Goal: Find specific page/section: Find specific page/section

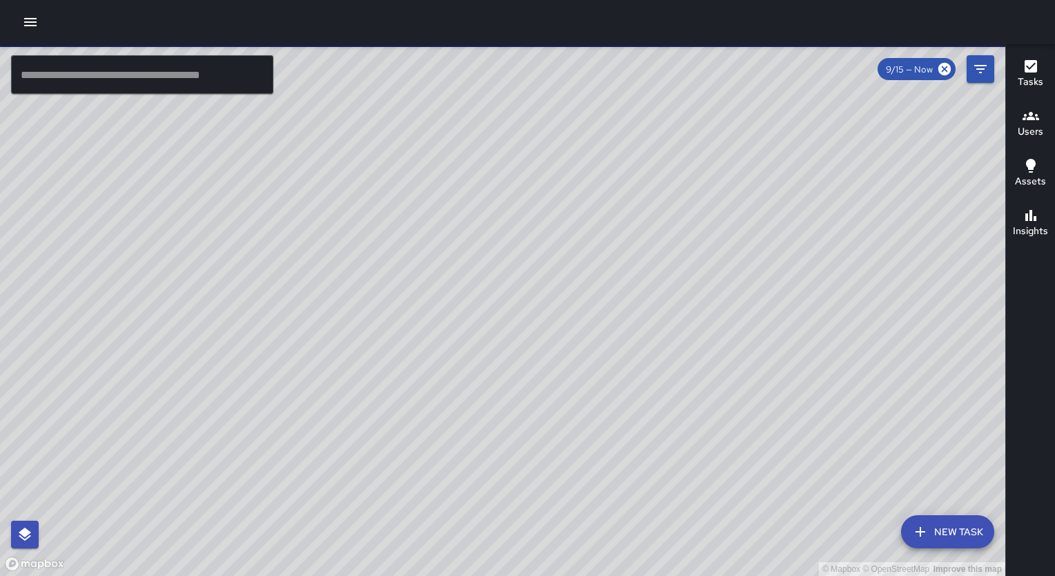
click at [1027, 117] on icon "button" at bounding box center [1031, 116] width 17 height 17
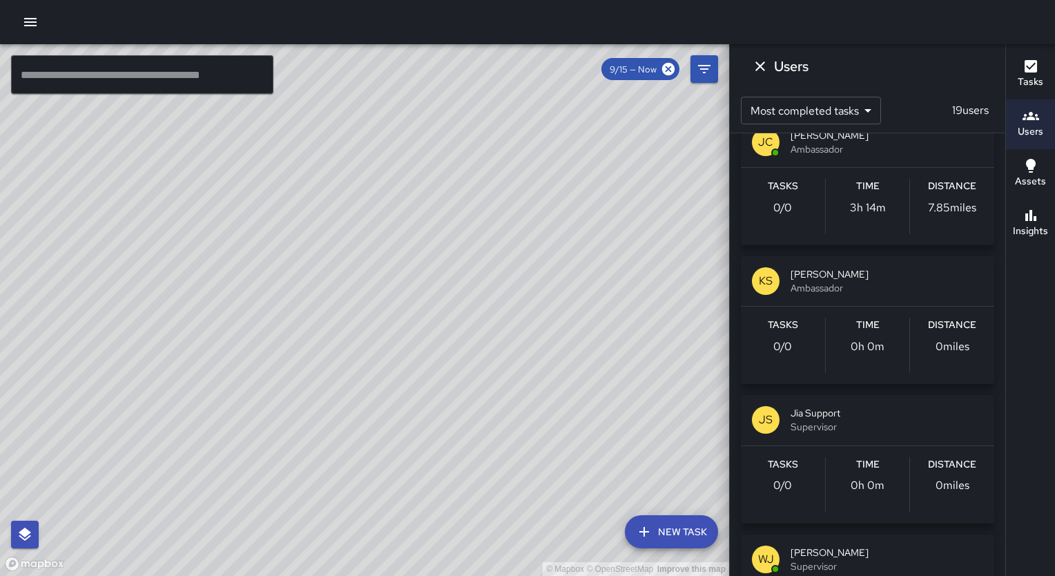
scroll to position [1824, 0]
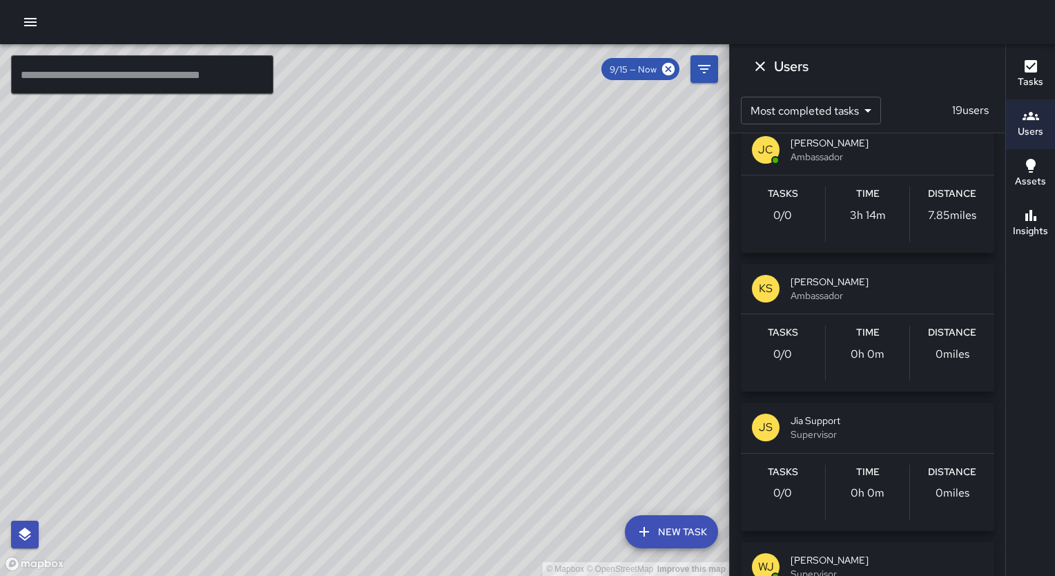
click at [898, 292] on span "Ambassador" at bounding box center [887, 296] width 193 height 14
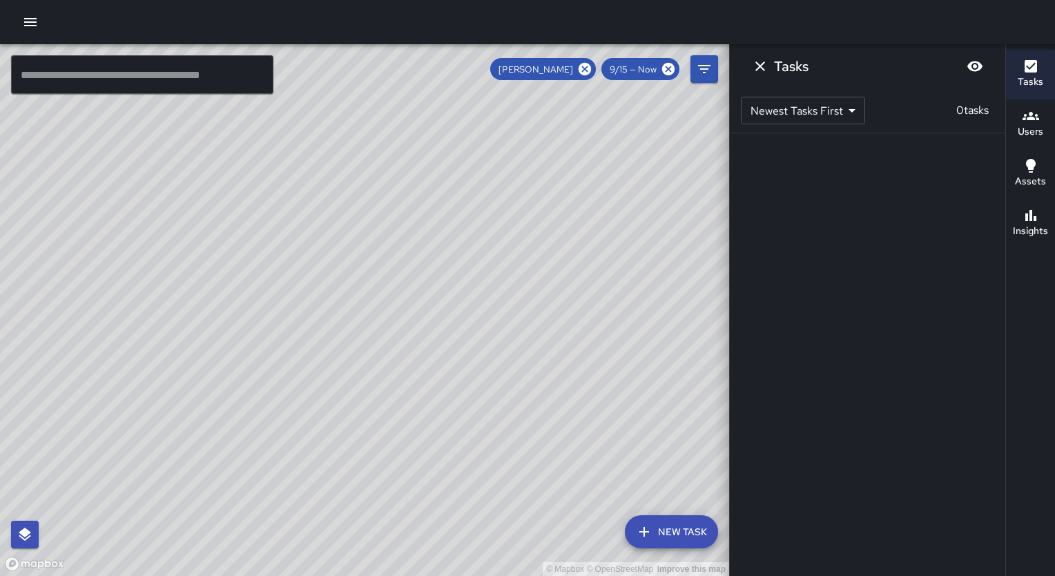
scroll to position [0, 0]
click at [637, 76] on div "9/15 — Now" at bounding box center [641, 69] width 78 height 22
click at [640, 70] on span "9/15 — Now" at bounding box center [634, 70] width 64 height 12
click at [700, 76] on icon "Filters" at bounding box center [704, 69] width 17 height 17
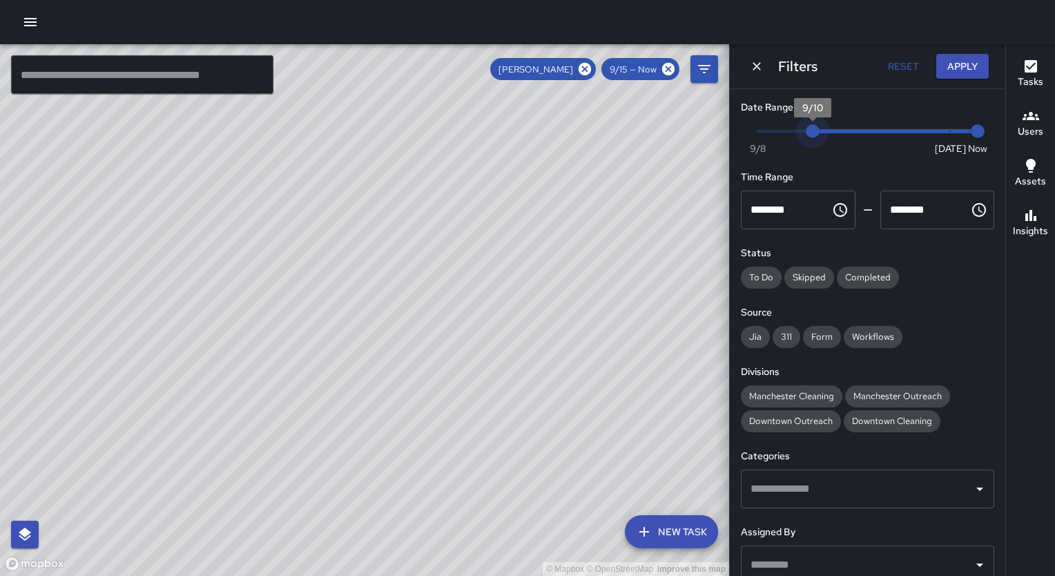
type input "*"
drag, startPoint x: 946, startPoint y: 134, endPoint x: 755, endPoint y: 138, distance: 191.3
click at [755, 138] on span "9/8" at bounding box center [758, 131] width 14 height 14
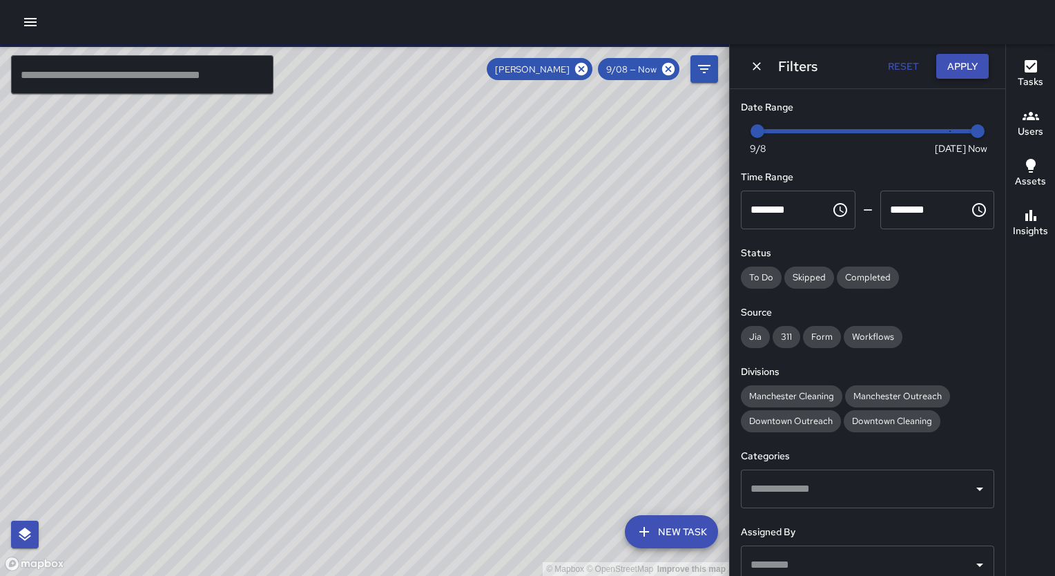
click at [957, 66] on button "Apply" at bounding box center [962, 67] width 52 height 26
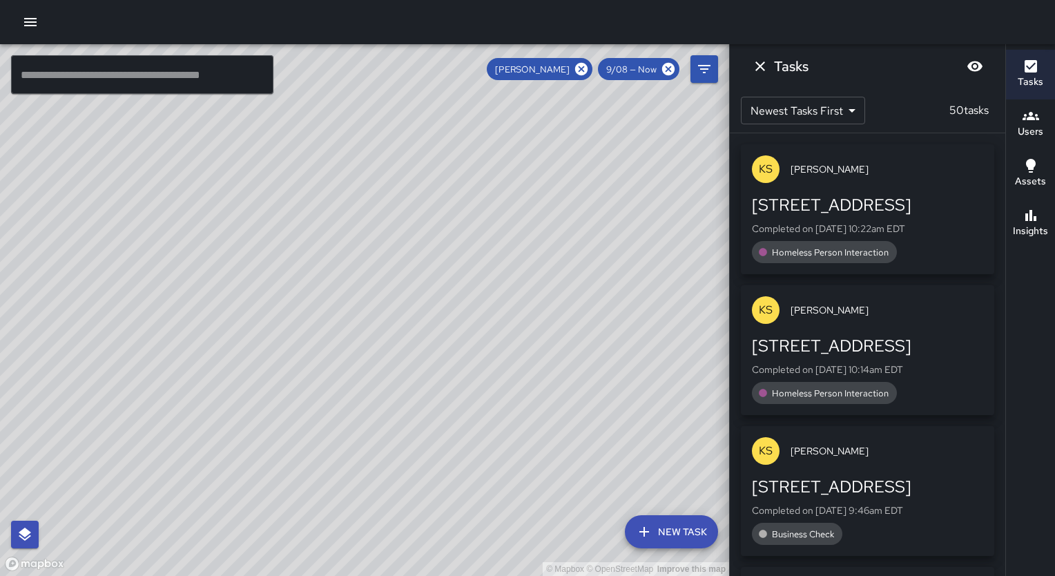
drag, startPoint x: 611, startPoint y: 420, endPoint x: 483, endPoint y: 291, distance: 181.2
click at [483, 291] on div "© Mapbox © OpenStreetMap Improve this map" at bounding box center [364, 310] width 729 height 532
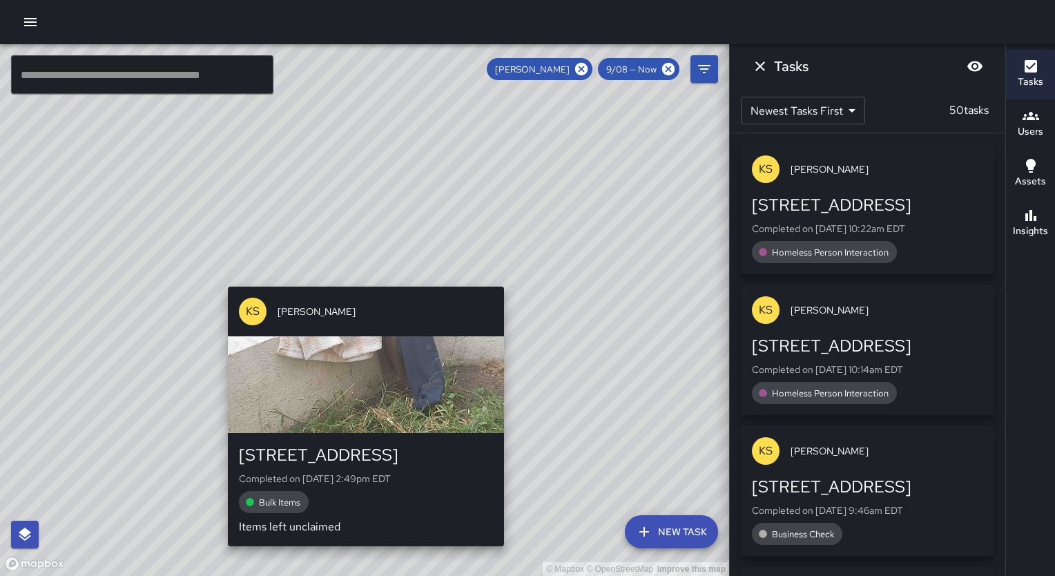
click at [358, 277] on div "© Mapbox © OpenStreetMap Improve this map KS [PERSON_NAME] [STREET_ADDRESS] Com…" at bounding box center [364, 310] width 729 height 532
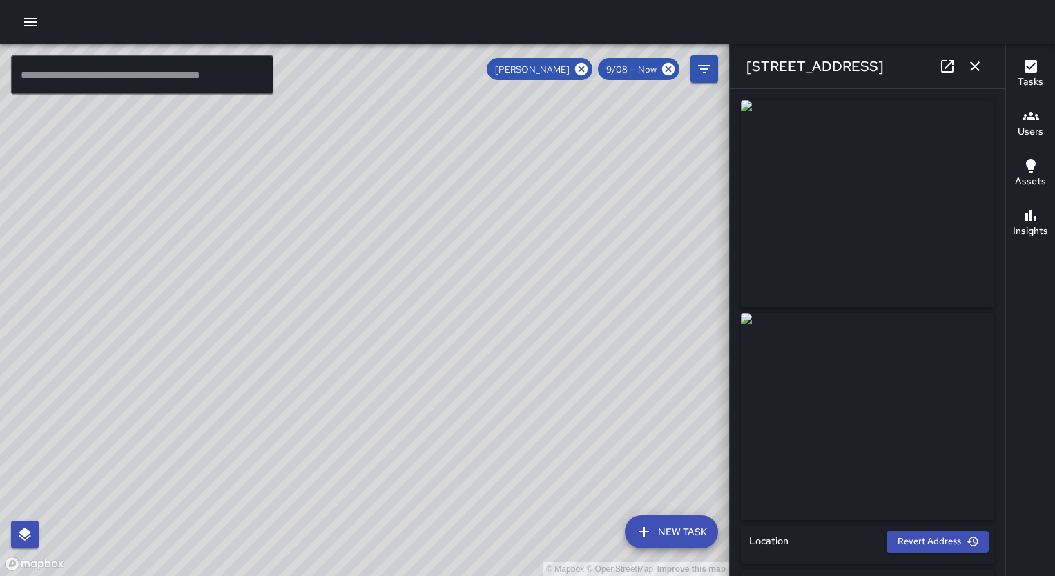
click at [360, 158] on div "© Mapbox © OpenStreetMap Improve this map" at bounding box center [364, 310] width 729 height 532
click at [445, 218] on div "© Mapbox © OpenStreetMap Improve this map" at bounding box center [364, 310] width 729 height 532
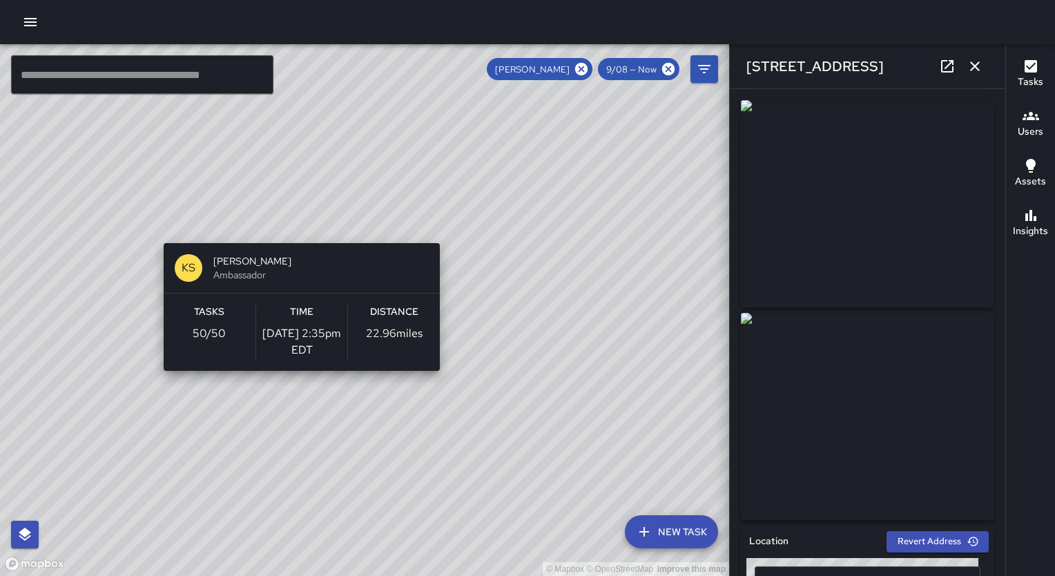
click at [445, 235] on div "© Mapbox © OpenStreetMap Improve this map KS [PERSON_NAME] Ambassador Tasks 50 …" at bounding box center [364, 310] width 729 height 532
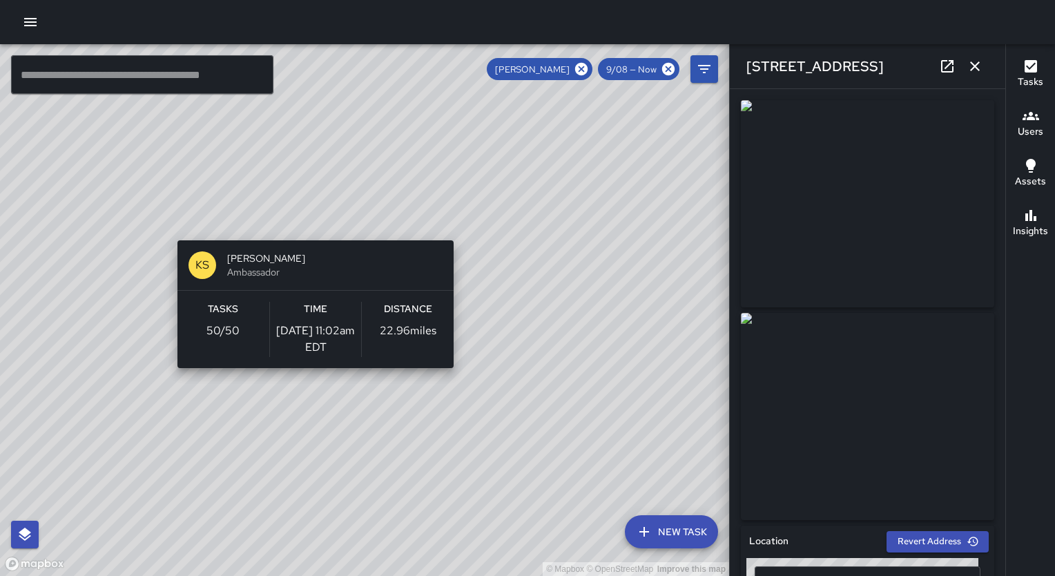
click at [459, 232] on div "© Mapbox © OpenStreetMap Improve this map KS [PERSON_NAME] Ambassador Tasks 50 …" at bounding box center [364, 310] width 729 height 532
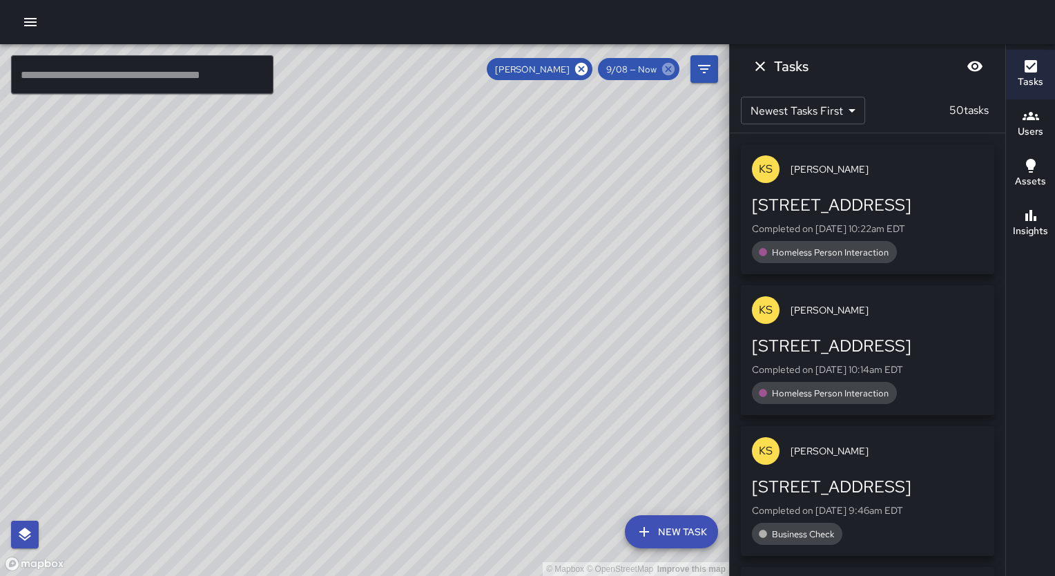
click at [667, 73] on icon at bounding box center [668, 69] width 12 height 12
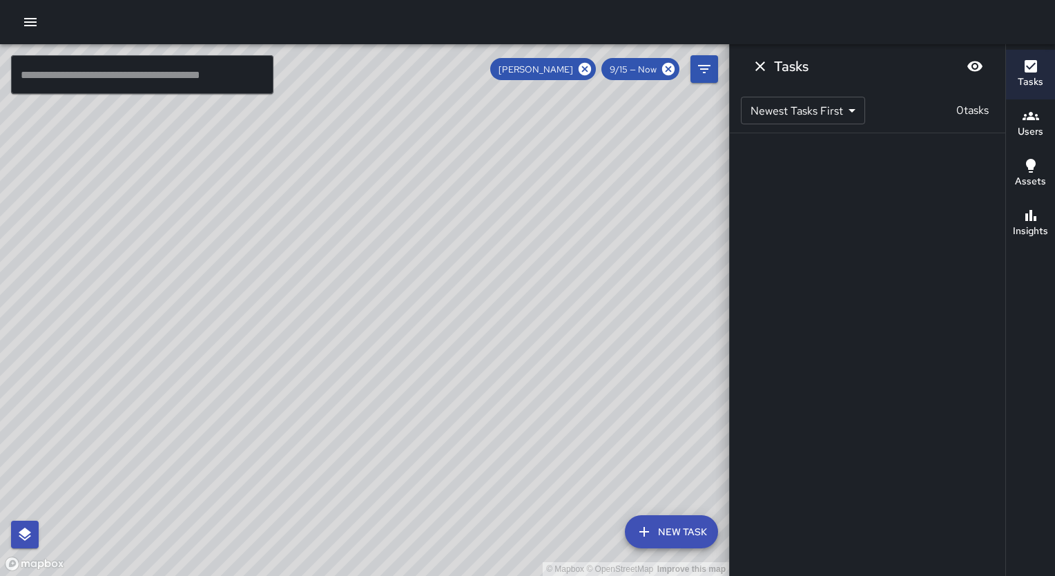
click at [648, 70] on span "9/15 — Now" at bounding box center [634, 70] width 64 height 12
click at [705, 69] on icon "Filters" at bounding box center [704, 69] width 12 height 8
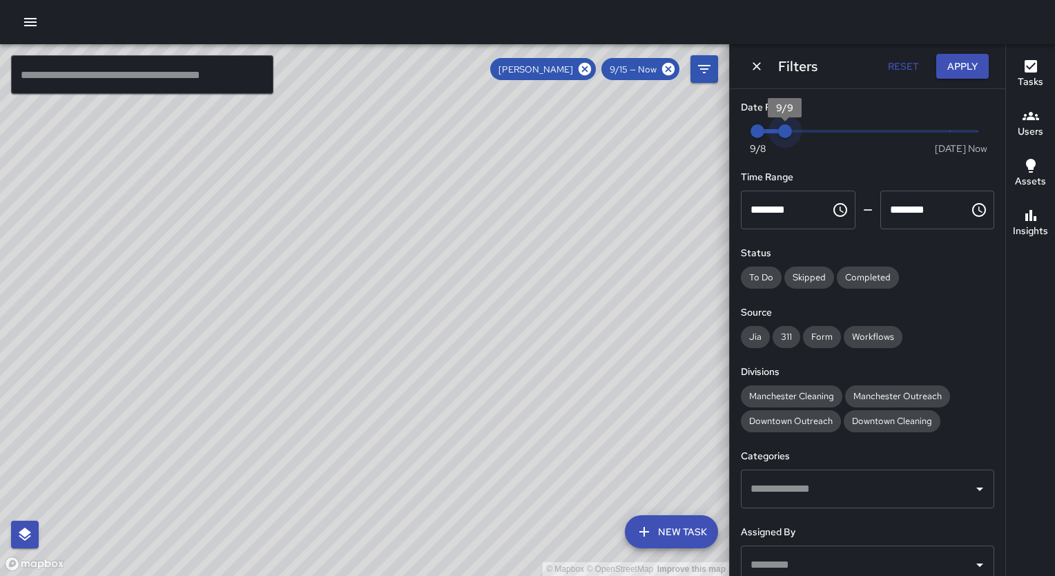
drag, startPoint x: 964, startPoint y: 132, endPoint x: 780, endPoint y: 137, distance: 184.5
click at [780, 137] on span "9/9" at bounding box center [785, 131] width 14 height 14
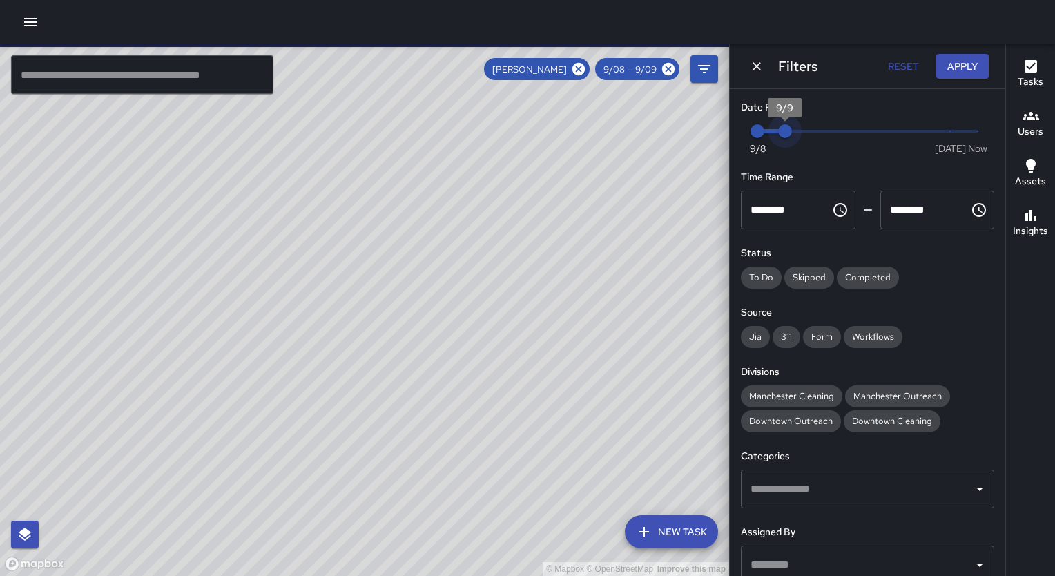
type input "*"
drag, startPoint x: 781, startPoint y: 137, endPoint x: 847, endPoint y: 134, distance: 66.4
click at [847, 134] on span "9/11" at bounding box center [841, 131] width 14 height 14
type input "*"
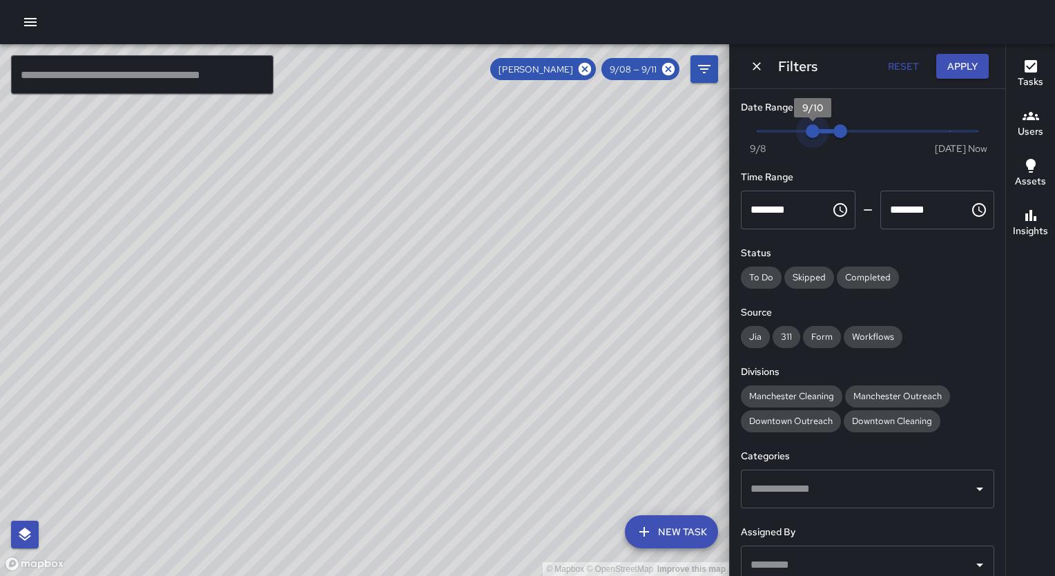
drag, startPoint x: 762, startPoint y: 133, endPoint x: 816, endPoint y: 126, distance: 54.4
click at [816, 126] on span "9/10" at bounding box center [813, 131] width 14 height 14
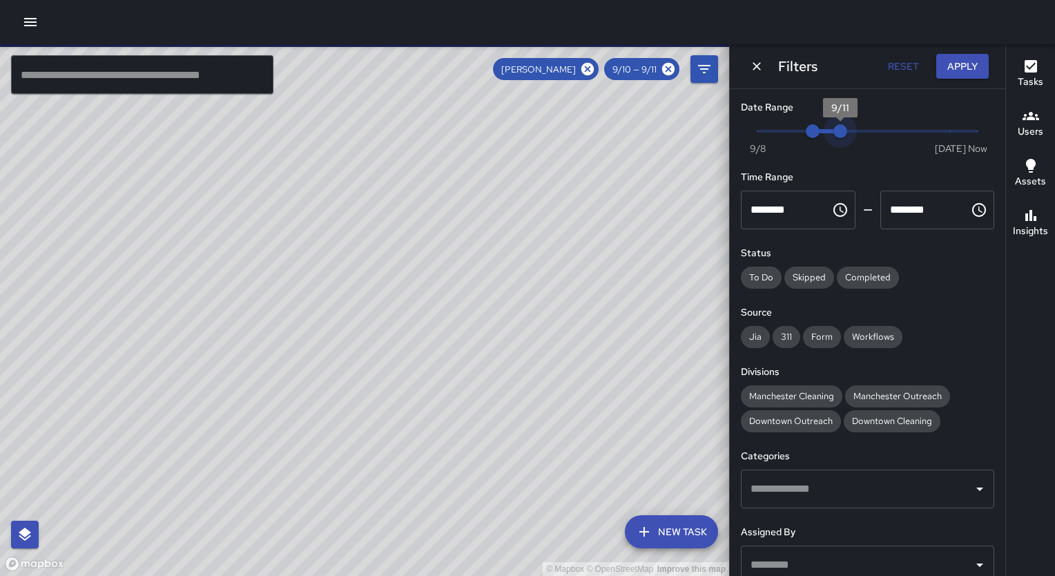
type input "*"
drag, startPoint x: 832, startPoint y: 135, endPoint x: 869, endPoint y: 141, distance: 37.7
click at [869, 138] on span "9/12" at bounding box center [868, 131] width 14 height 14
type input "*"
drag, startPoint x: 815, startPoint y: 133, endPoint x: 837, endPoint y: 132, distance: 22.1
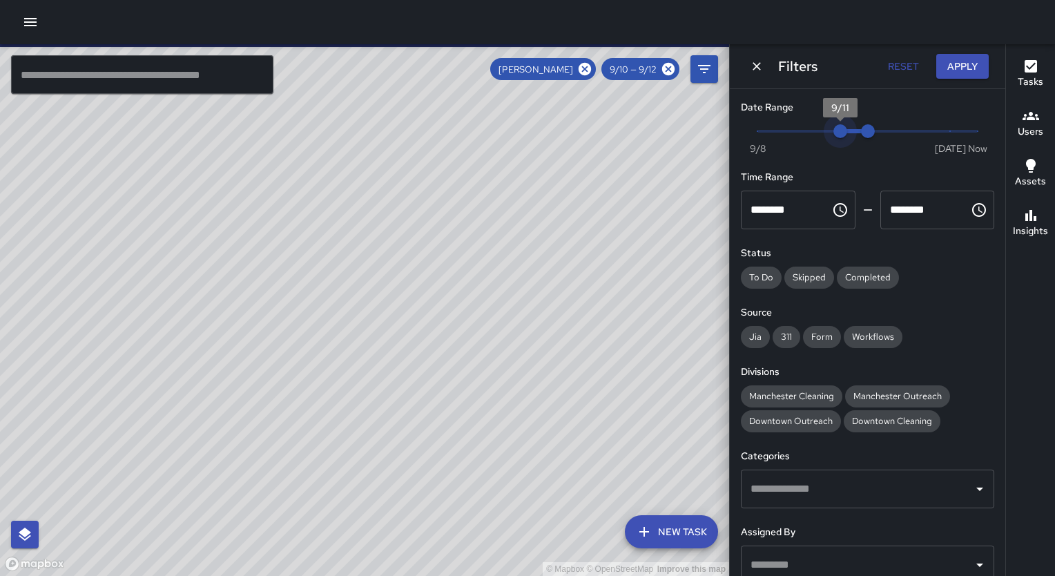
click at [837, 132] on span "9/11" at bounding box center [841, 131] width 14 height 14
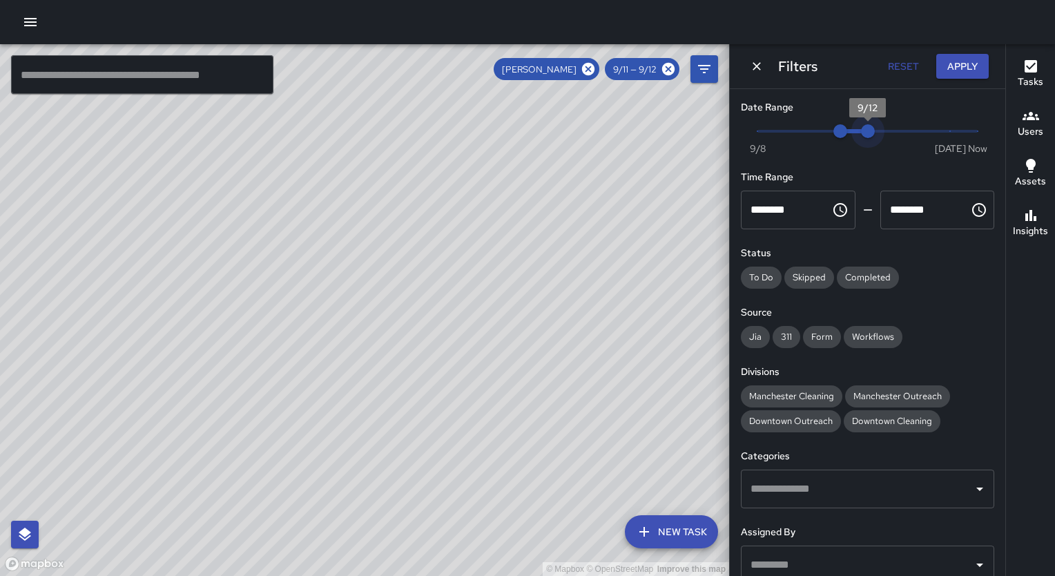
type input "*"
drag, startPoint x: 858, startPoint y: 132, endPoint x: 878, endPoint y: 131, distance: 20.1
click at [888, 131] on span "9/13" at bounding box center [895, 131] width 14 height 14
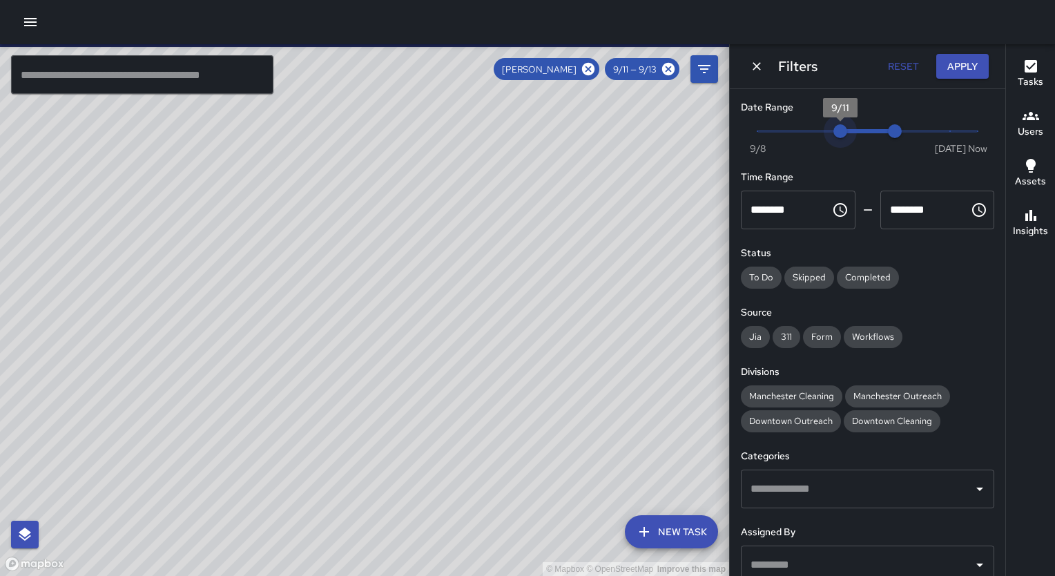
type input "*"
drag, startPoint x: 842, startPoint y: 131, endPoint x: 861, endPoint y: 131, distance: 18.6
click at [861, 131] on span "9/12" at bounding box center [868, 131] width 14 height 14
type input "*"
drag, startPoint x: 892, startPoint y: 128, endPoint x: 905, endPoint y: 128, distance: 12.5
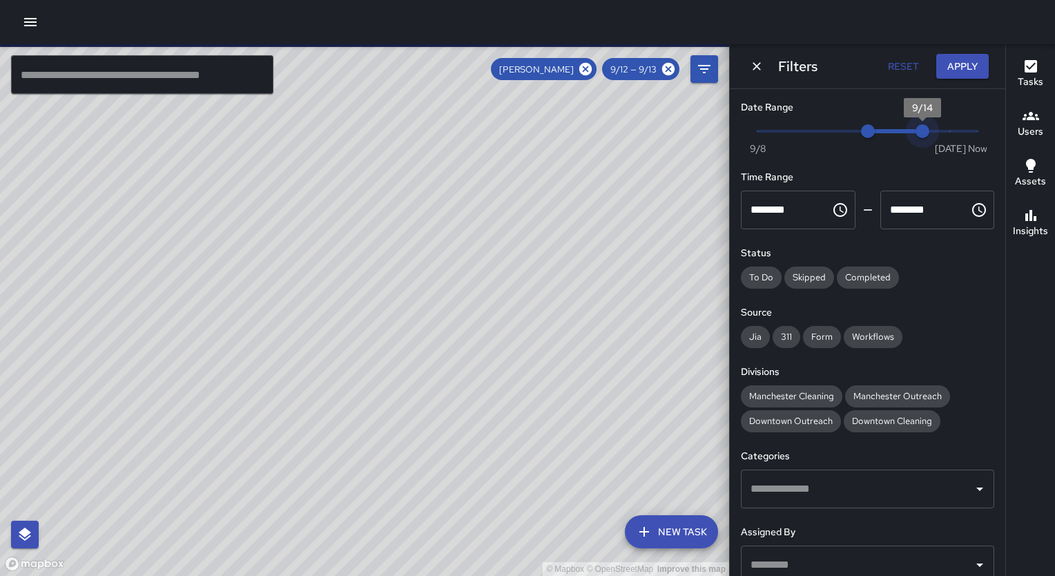
click at [916, 128] on span "9/14" at bounding box center [923, 131] width 14 height 14
click at [867, 126] on span "9/12" at bounding box center [868, 131] width 14 height 14
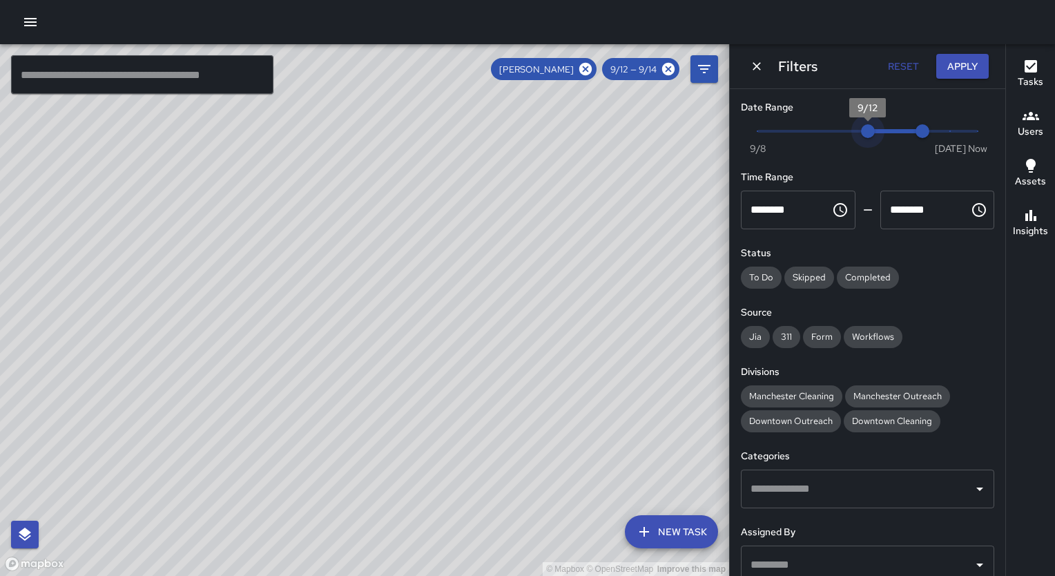
drag, startPoint x: 867, startPoint y: 126, endPoint x: 854, endPoint y: 131, distance: 14.0
click at [861, 131] on span "9/12" at bounding box center [868, 131] width 14 height 14
drag, startPoint x: 606, startPoint y: 307, endPoint x: 497, endPoint y: 322, distance: 110.9
click at [497, 322] on div "© Mapbox © OpenStreetMap Improve this map" at bounding box center [364, 310] width 729 height 532
type input "*"
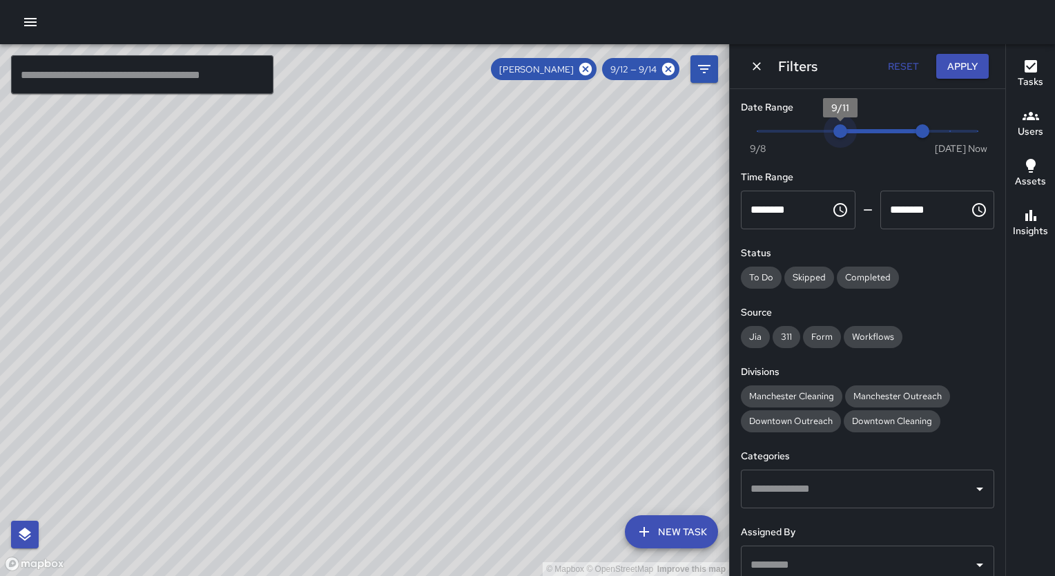
drag, startPoint x: 860, startPoint y: 133, endPoint x: 845, endPoint y: 133, distance: 14.5
click at [845, 133] on span "9/11" at bounding box center [841, 131] width 14 height 14
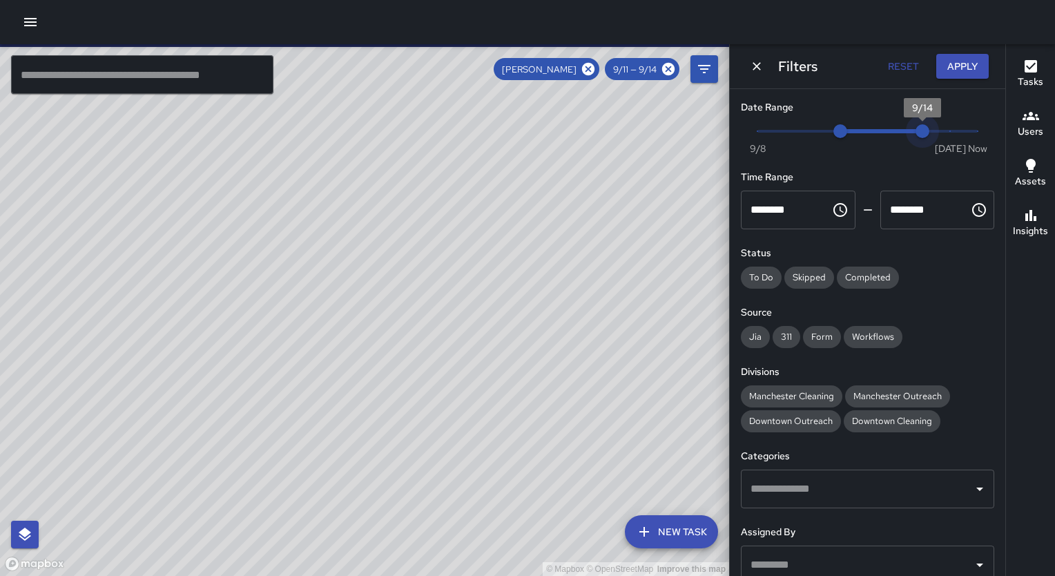
type input "*"
drag, startPoint x: 917, startPoint y: 128, endPoint x: 865, endPoint y: 131, distance: 51.9
click at [865, 131] on span "9/12" at bounding box center [868, 131] width 14 height 14
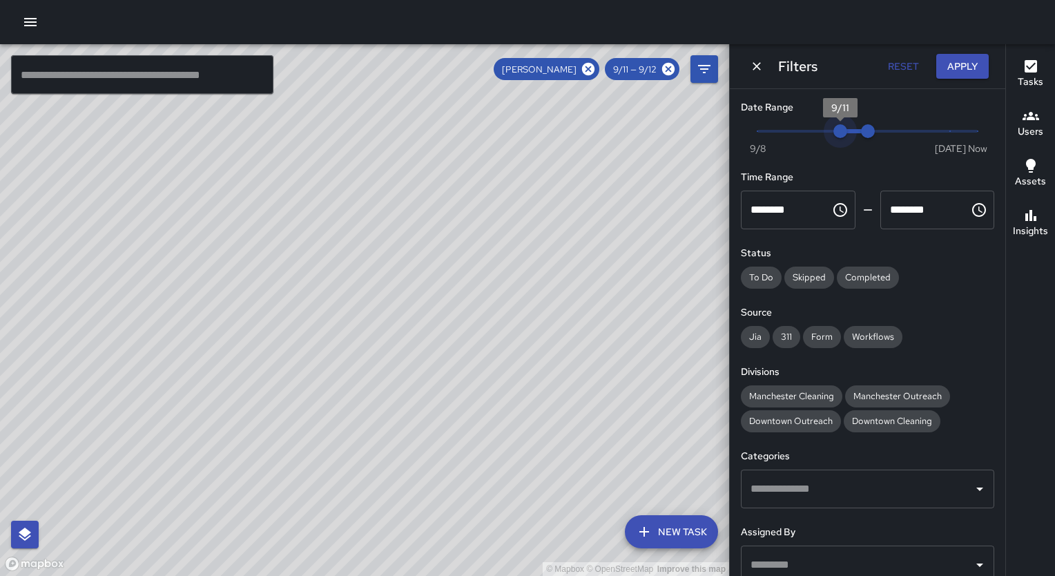
type input "*"
drag, startPoint x: 828, startPoint y: 132, endPoint x: 732, endPoint y: 132, distance: 96.0
click at [732, 132] on div "Date Range Now [DATE] 9/8 9/12 Time Range ******** ​ ******** ​ Status To Do Sk…" at bounding box center [868, 332] width 276 height 487
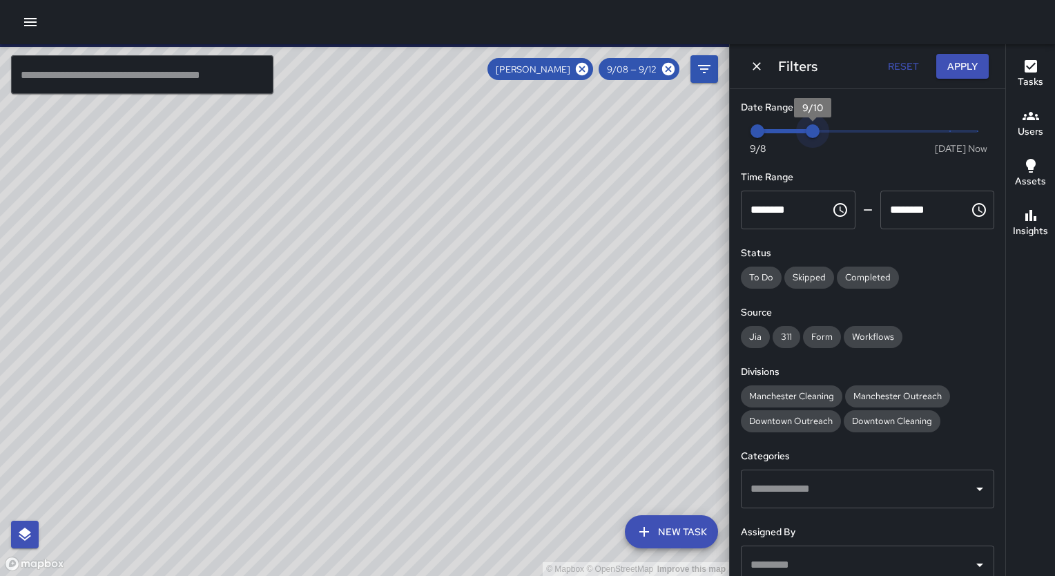
type input "*"
drag, startPoint x: 858, startPoint y: 128, endPoint x: 787, endPoint y: 133, distance: 71.3
click at [787, 133] on span "9/9" at bounding box center [785, 131] width 14 height 14
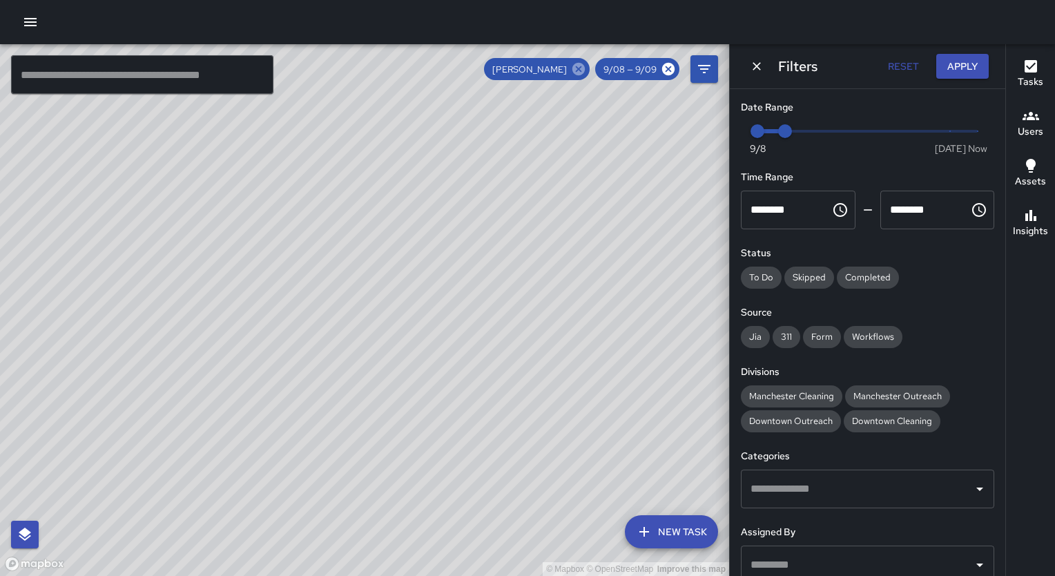
click at [585, 69] on icon at bounding box center [579, 69] width 12 height 12
click at [905, 70] on button "Reset" at bounding box center [903, 67] width 44 height 26
type input "*"
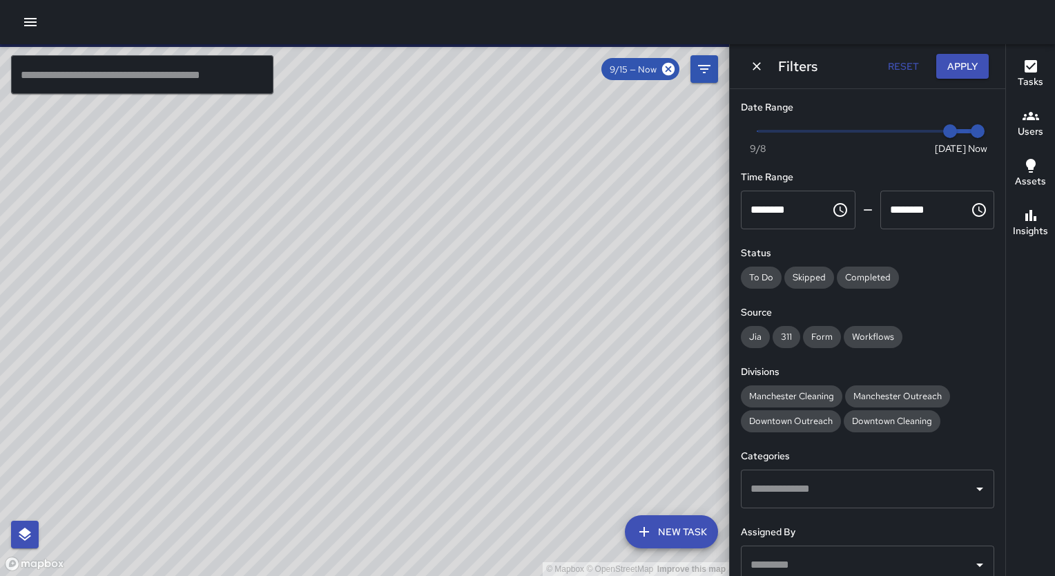
click at [1038, 119] on icon "button" at bounding box center [1031, 116] width 17 height 8
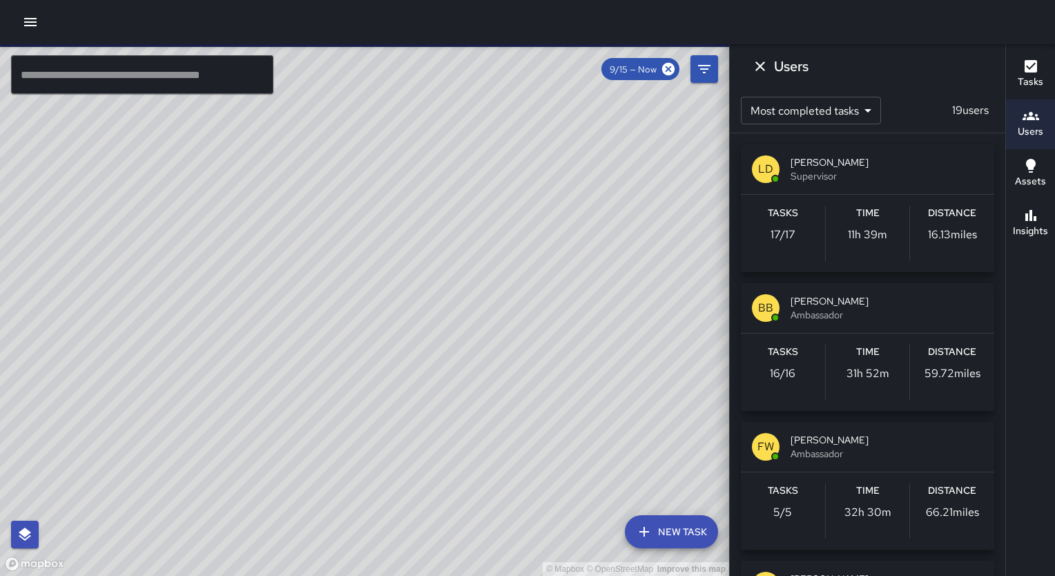
click at [892, 190] on div "[PERSON_NAME] Supervisor" at bounding box center [867, 169] width 253 height 50
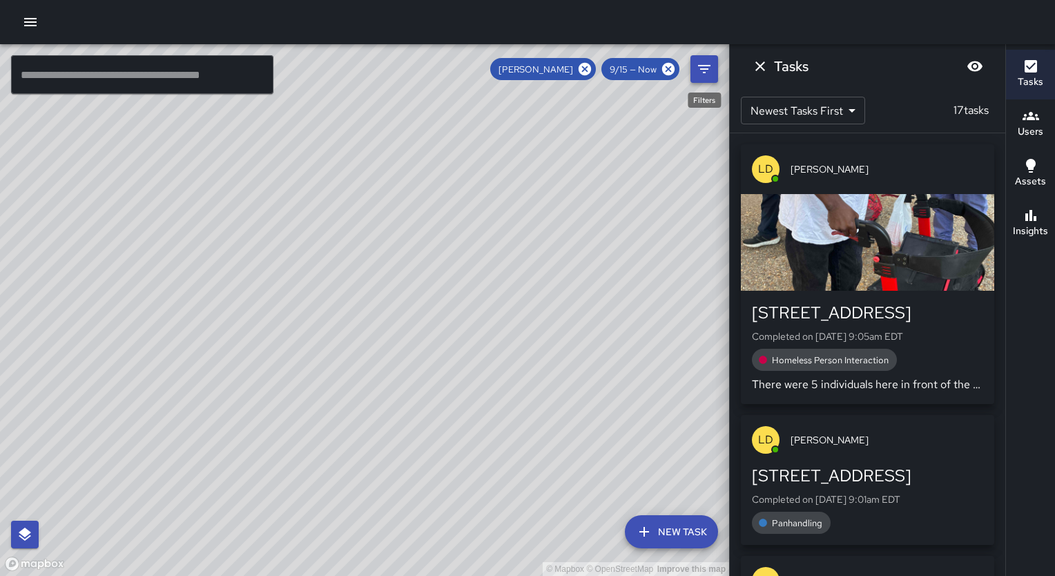
click at [708, 73] on icon "Filters" at bounding box center [704, 69] width 17 height 17
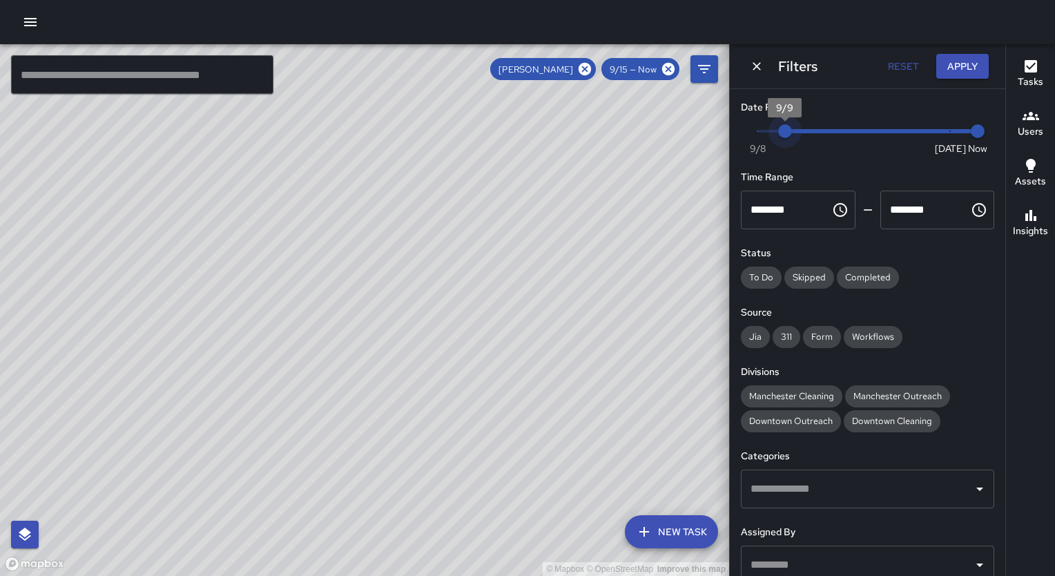
type input "*"
drag, startPoint x: 937, startPoint y: 128, endPoint x: 734, endPoint y: 138, distance: 203.3
click at [734, 138] on div "Date Range Now [DATE] [DATE] 11:50 am Time Range ******** ​ ******** ​ Status T…" at bounding box center [868, 332] width 276 height 487
drag, startPoint x: 468, startPoint y: 374, endPoint x: 462, endPoint y: 231, distance: 143.1
click at [462, 231] on div "© Mapbox © OpenStreetMap Improve this map" at bounding box center [364, 310] width 729 height 532
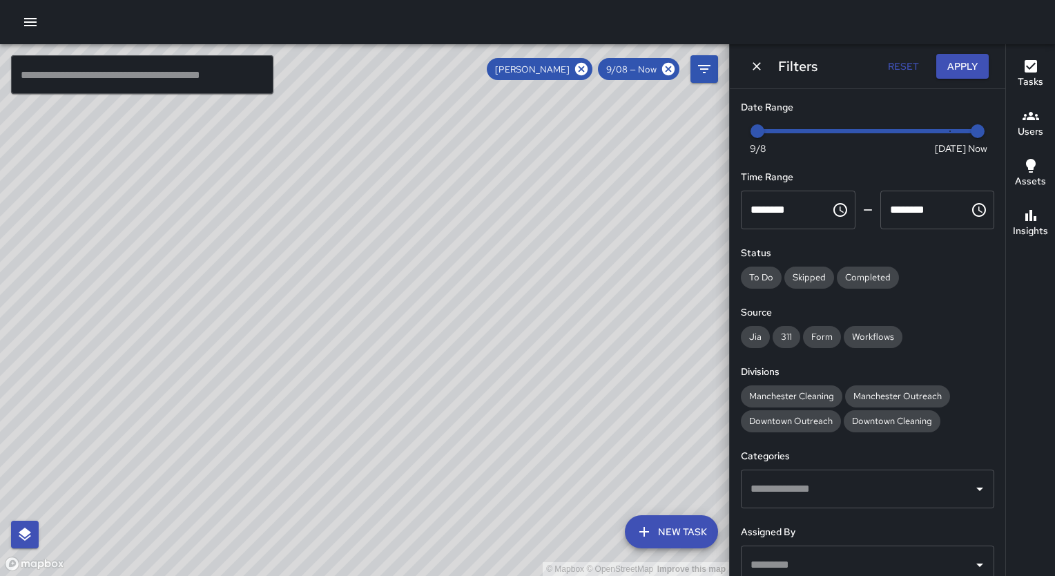
drag, startPoint x: 480, startPoint y: 99, endPoint x: 461, endPoint y: 181, distance: 84.4
click at [461, 181] on div "© Mapbox © OpenStreetMap Improve this map" at bounding box center [364, 310] width 729 height 532
click at [760, 75] on button "Dismiss" at bounding box center [757, 66] width 21 height 21
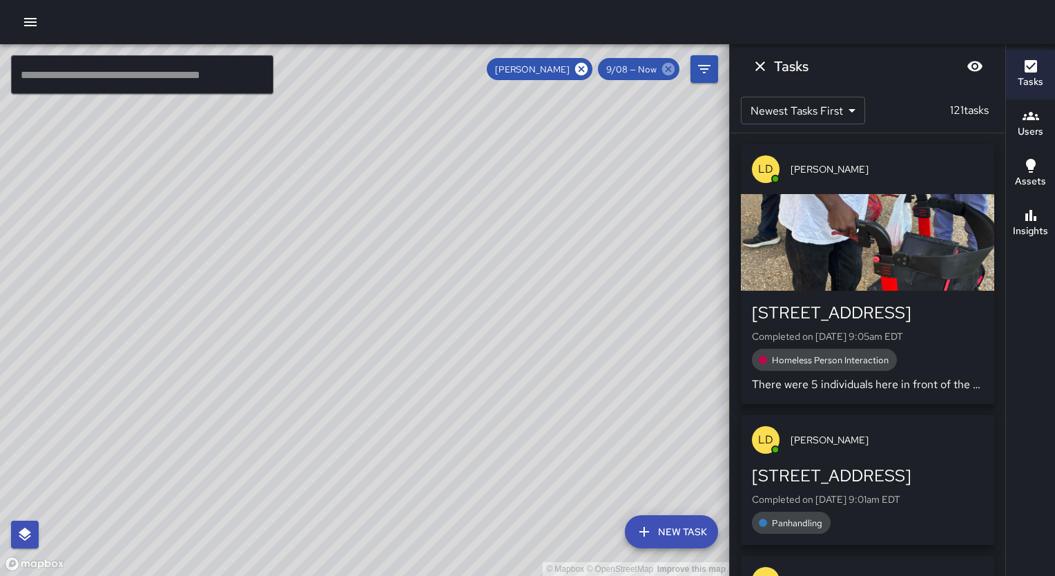
click at [671, 70] on icon at bounding box center [668, 69] width 12 height 12
click at [590, 68] on icon at bounding box center [585, 69] width 12 height 12
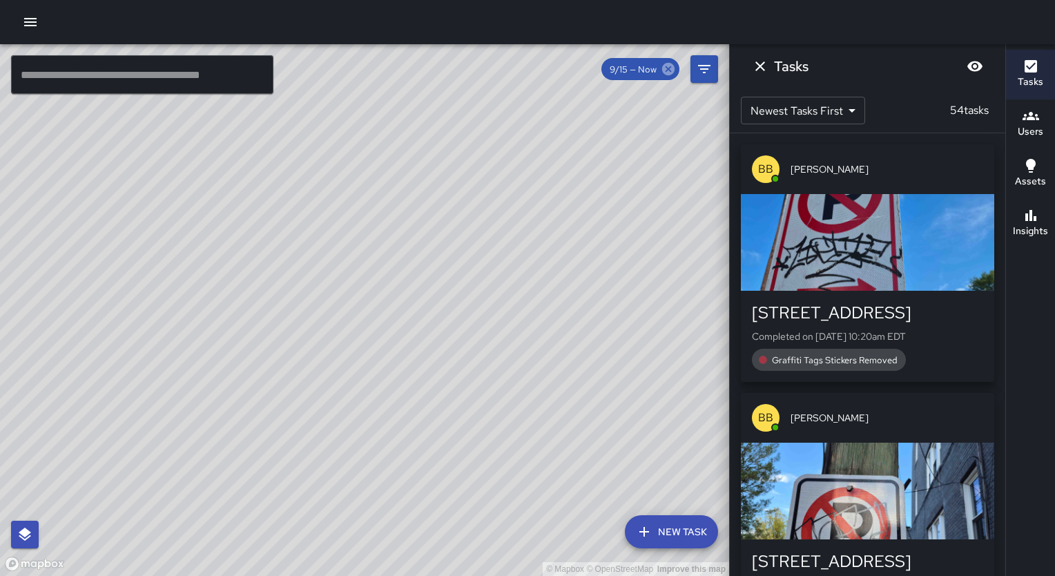
click at [666, 66] on icon at bounding box center [668, 68] width 15 height 15
click at [664, 62] on icon at bounding box center [668, 68] width 15 height 15
click at [670, 70] on icon at bounding box center [668, 68] width 15 height 15
